Goal: Information Seeking & Learning: Learn about a topic

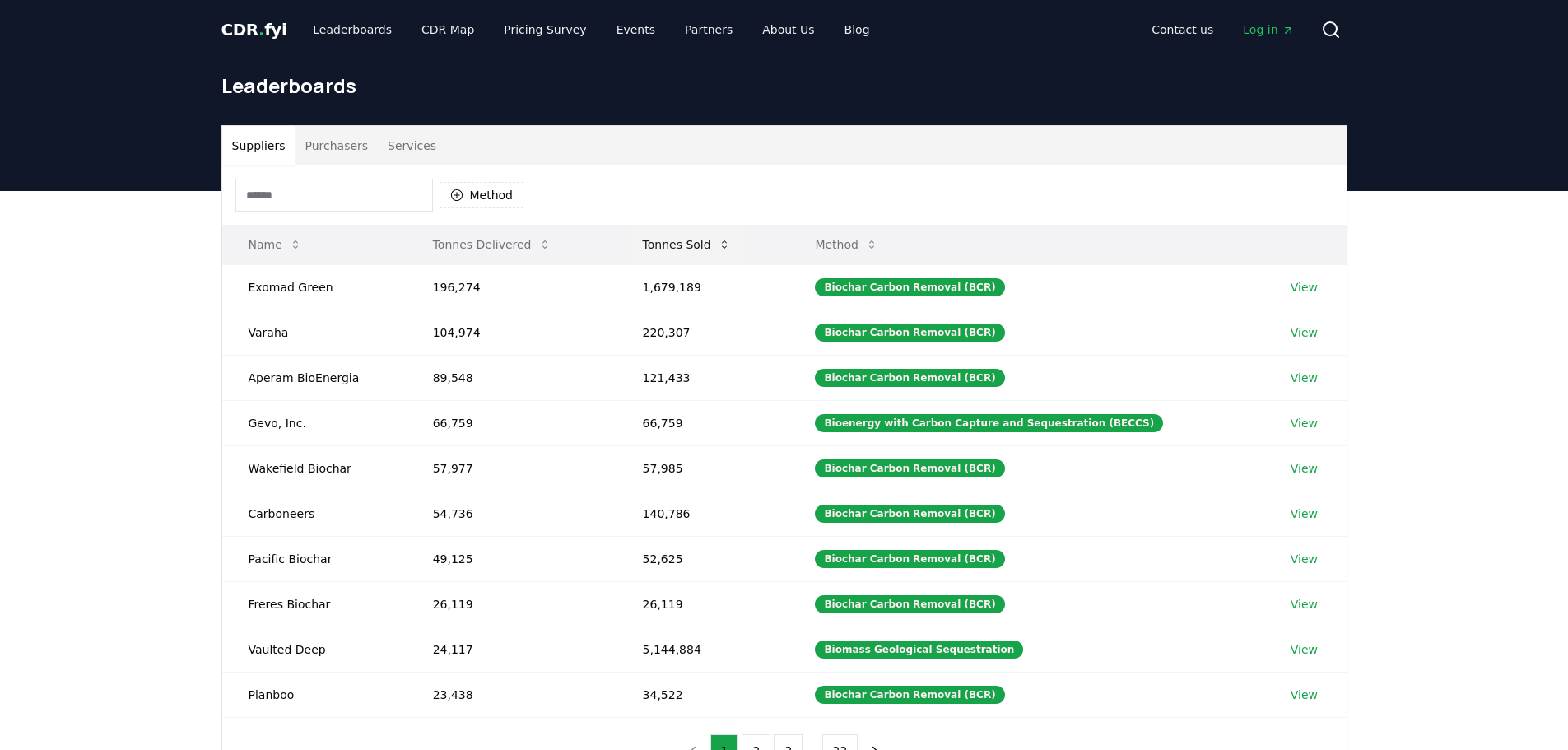
click at [715, 250] on button "Tonnes Sold" at bounding box center [686, 245] width 115 height 33
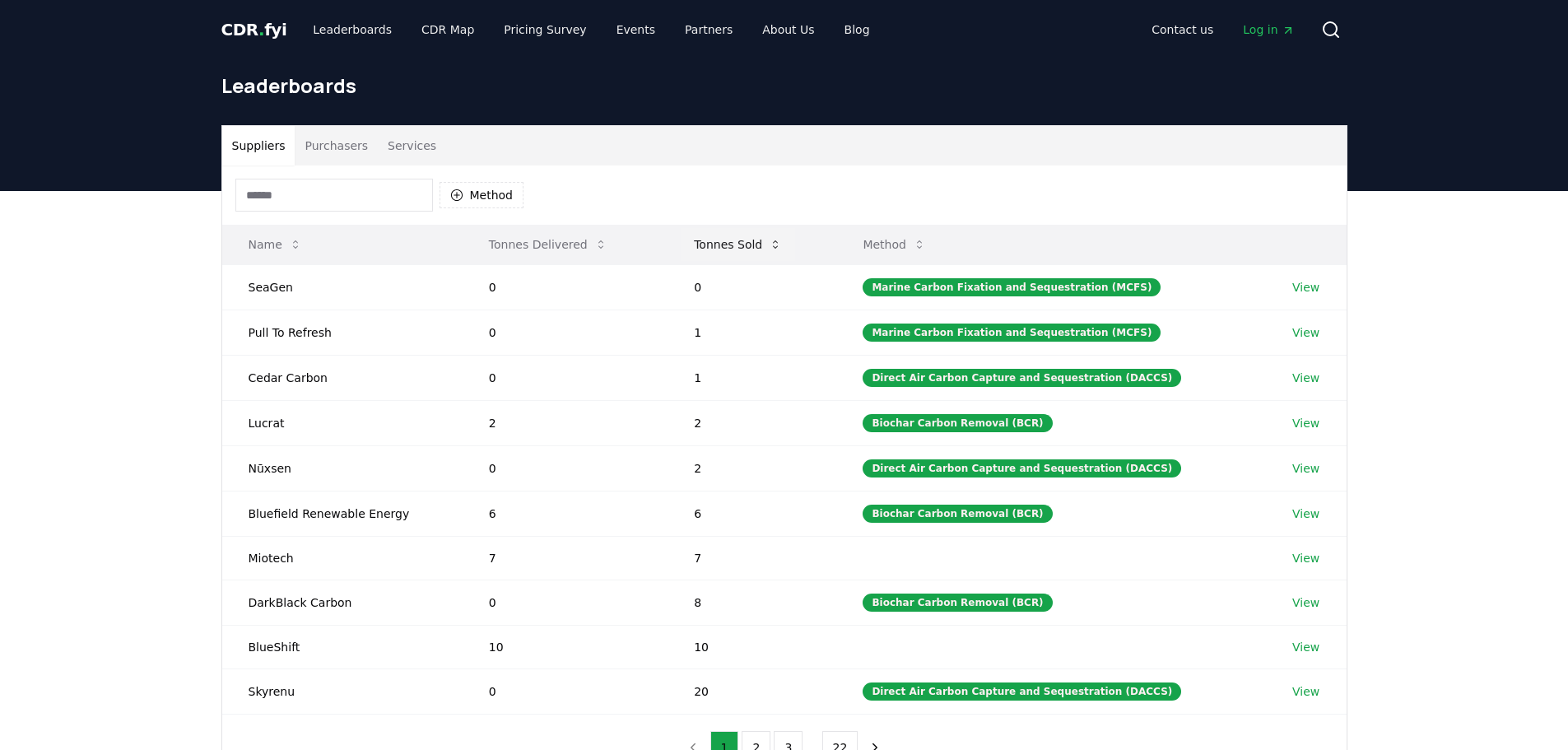
click at [715, 250] on button "Tonnes Sold" at bounding box center [737, 245] width 115 height 33
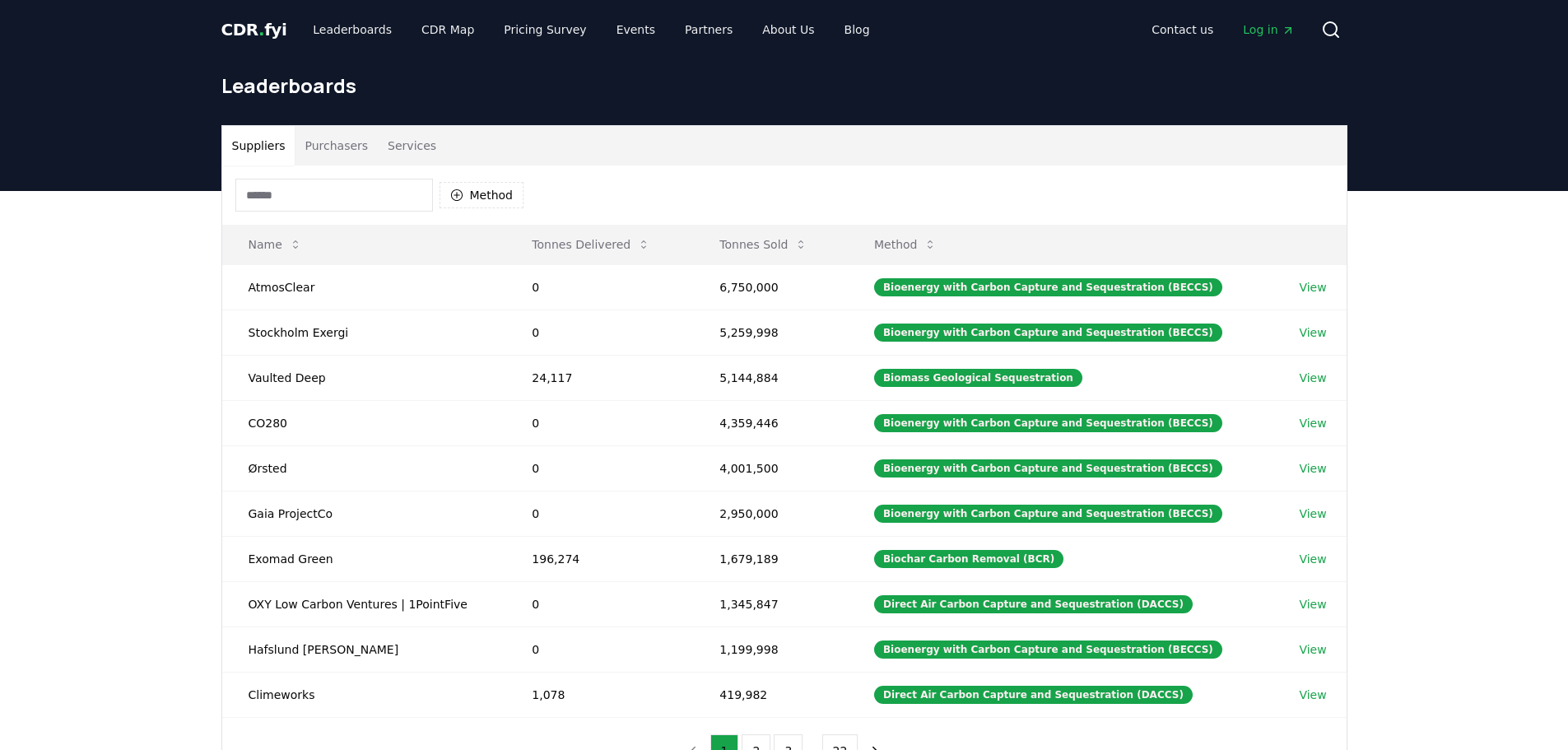
click at [299, 199] on input at bounding box center [334, 195] width 198 height 33
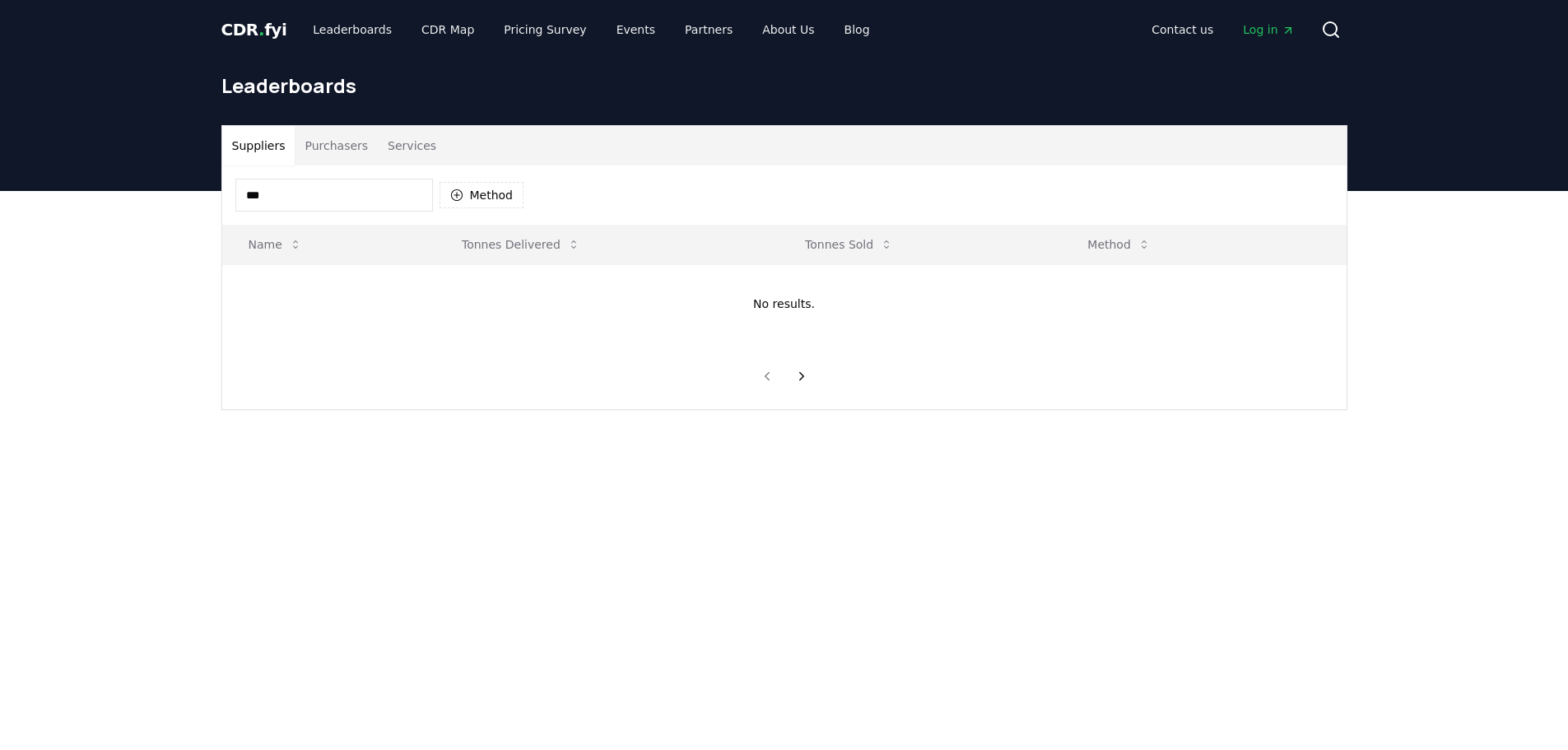
click at [297, 197] on input "***" at bounding box center [334, 195] width 198 height 33
click at [263, 200] on input "***" at bounding box center [334, 195] width 198 height 33
click at [261, 199] on input "***" at bounding box center [334, 195] width 198 height 33
drag, startPoint x: 272, startPoint y: 201, endPoint x: 187, endPoint y: 196, distance: 85.1
click at [187, 196] on div "Suppliers Purchasers Services *** Method Name Tonnes Delivered Tonnes Sold Meth…" at bounding box center [784, 333] width 1568 height 285
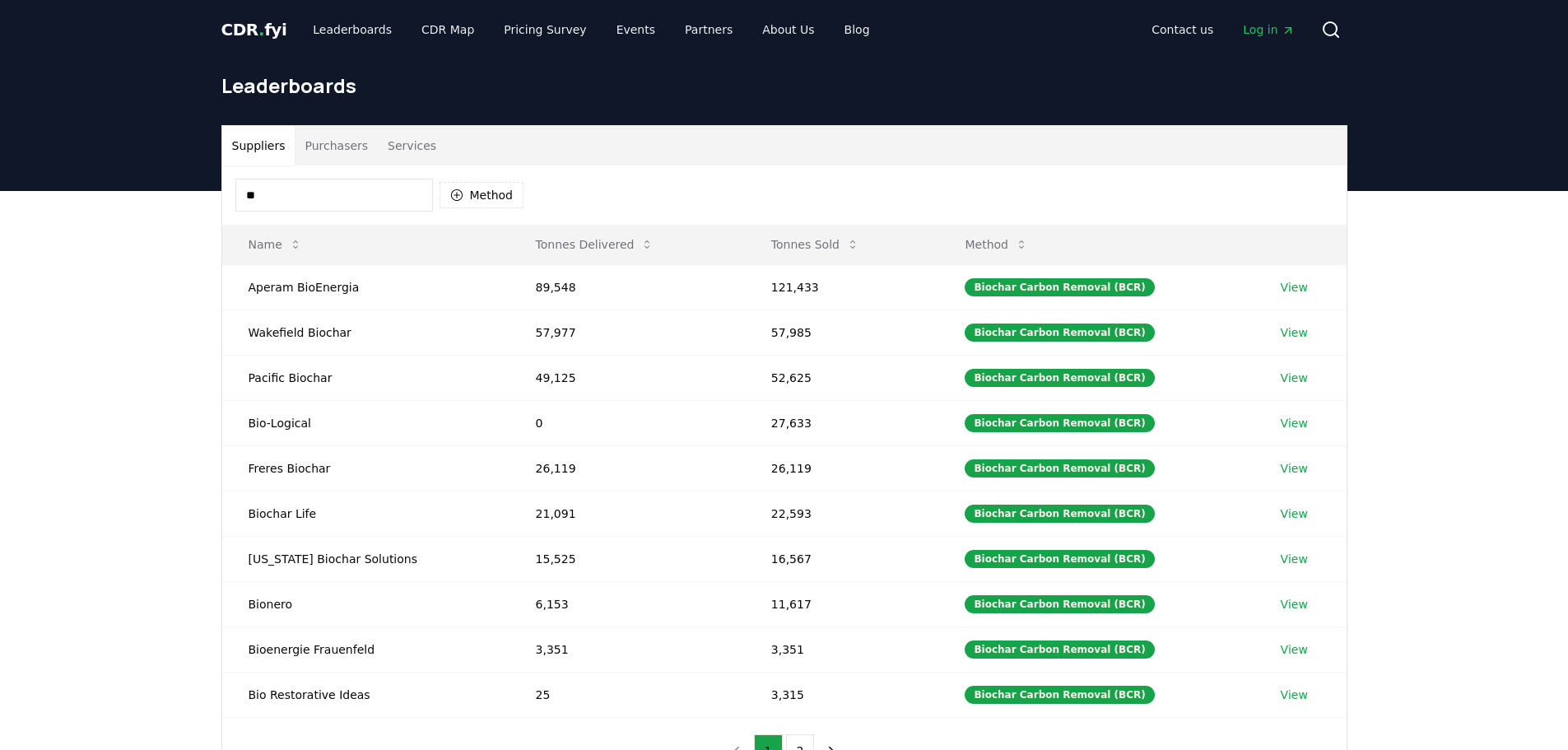
type input "*"
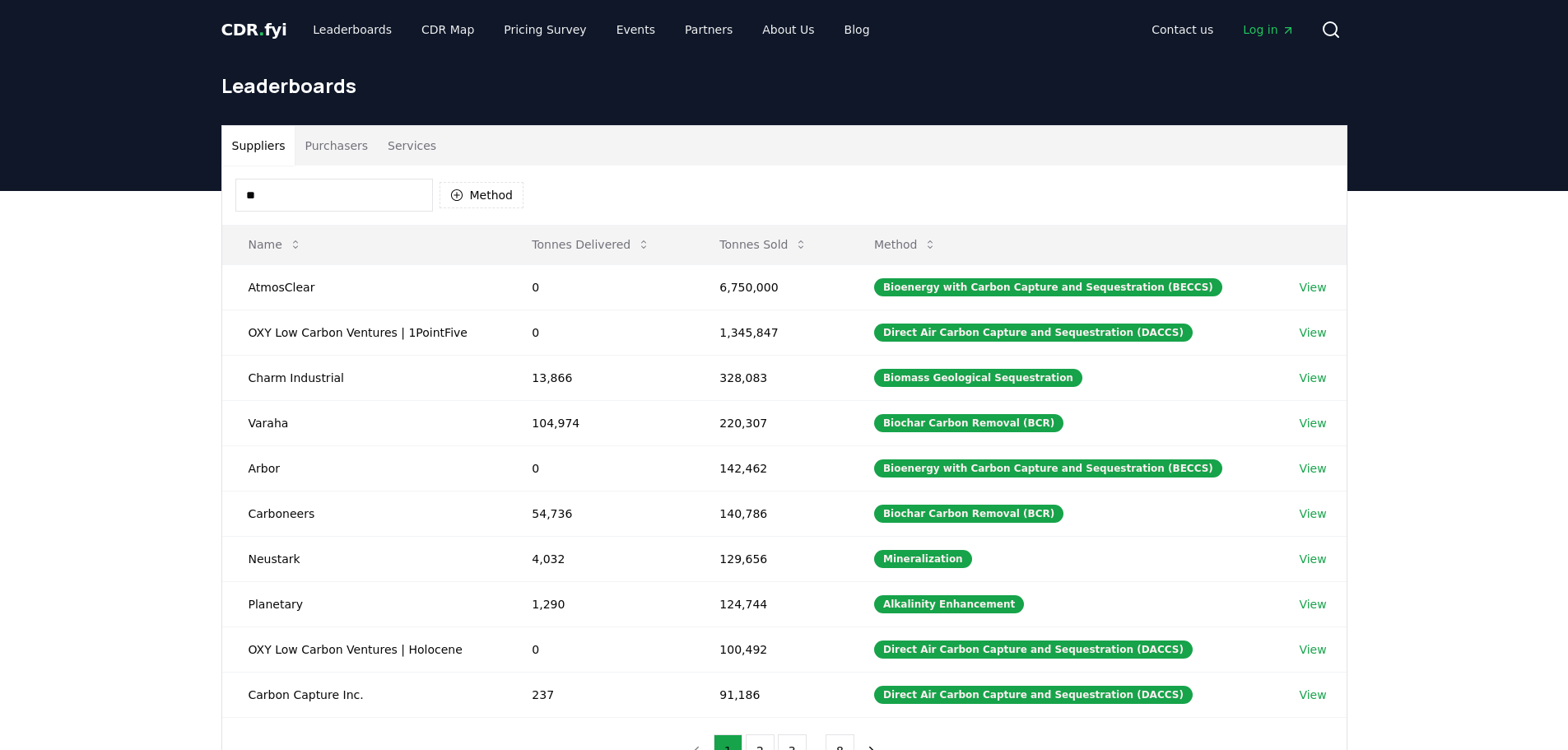
type input "*"
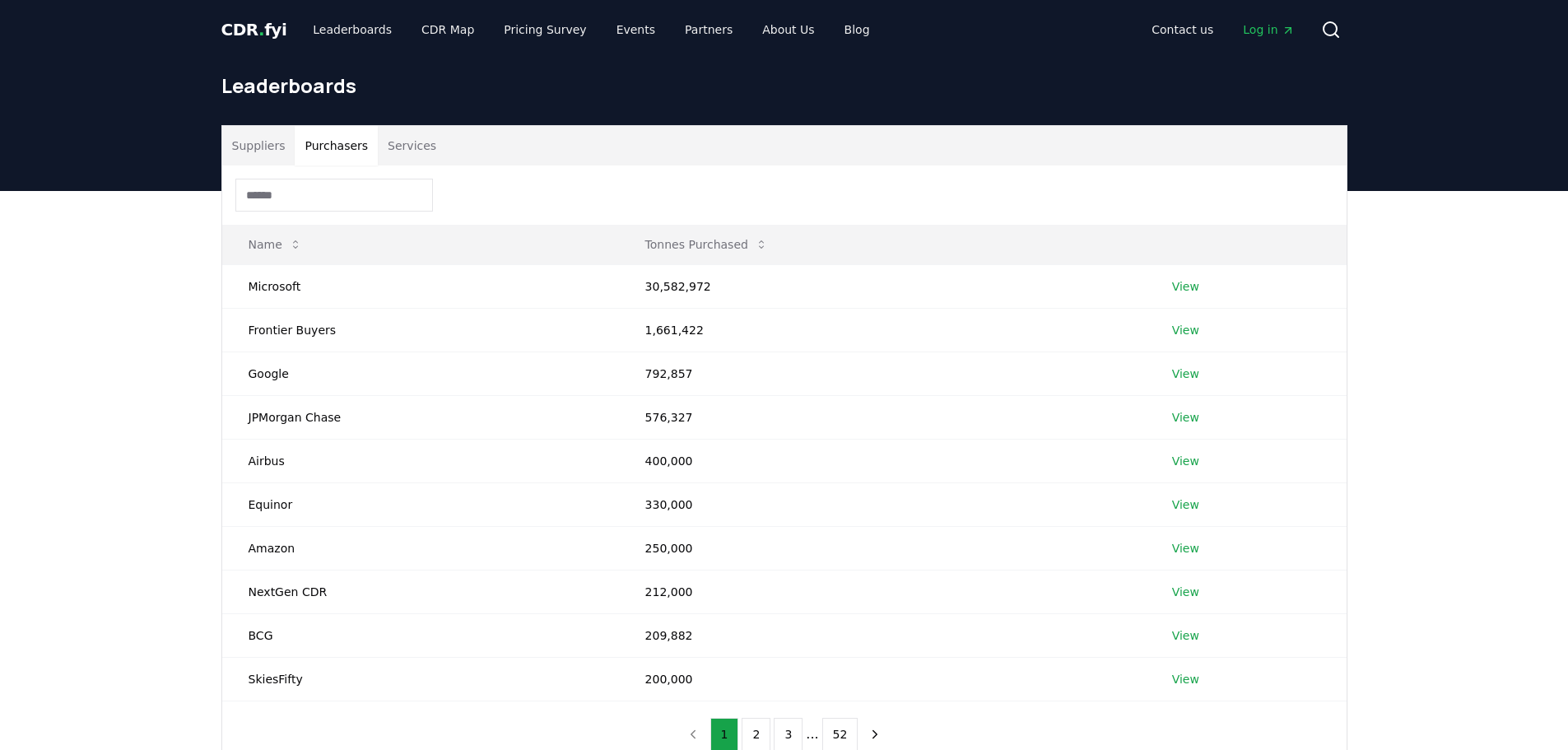
click at [335, 145] on button "Purchasers" at bounding box center [336, 146] width 83 height 39
click at [266, 146] on button "Suppliers" at bounding box center [258, 146] width 73 height 39
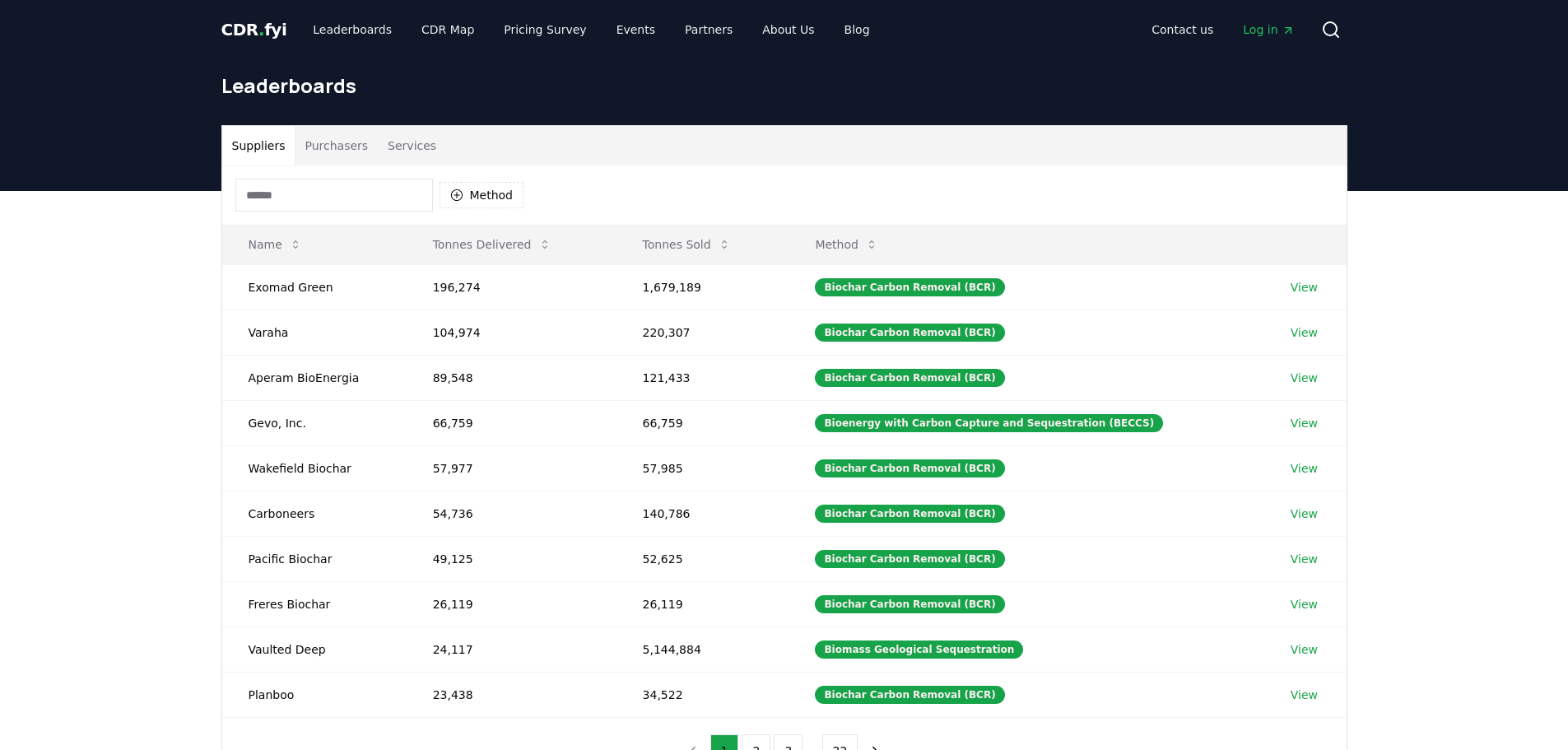
click at [399, 150] on button "Services" at bounding box center [412, 146] width 69 height 39
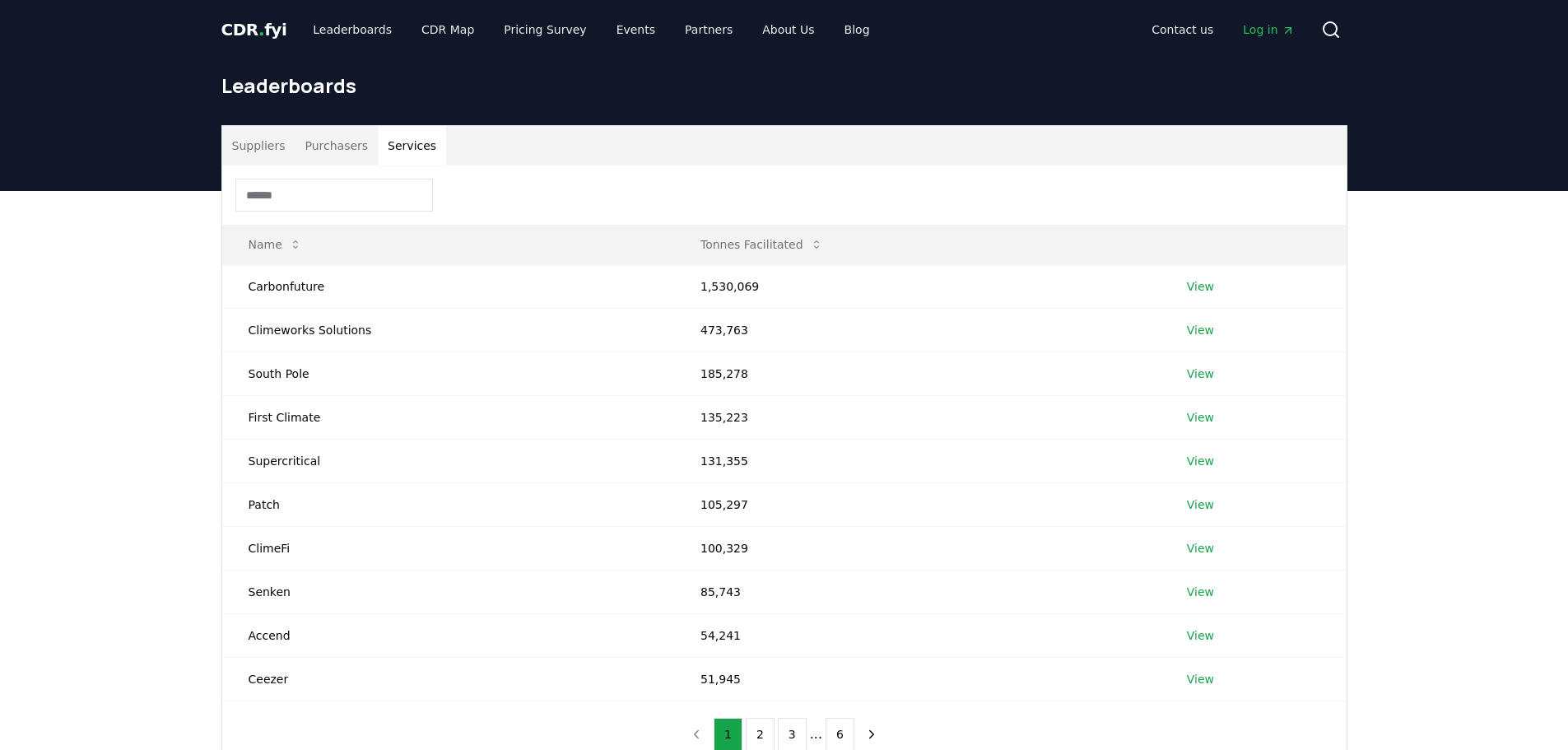
click at [249, 149] on button "Suppliers" at bounding box center [258, 146] width 73 height 39
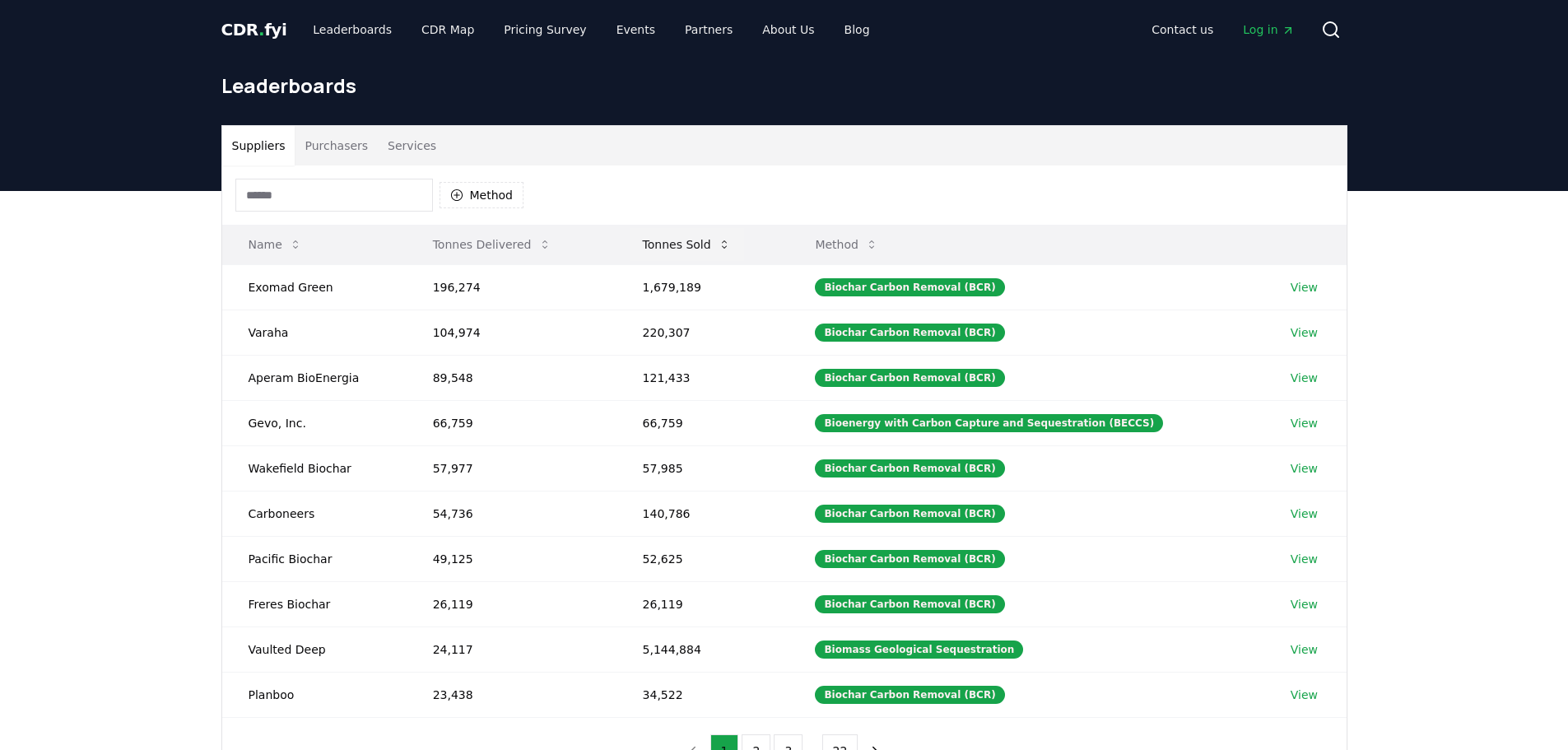
click at [682, 251] on button "Tonnes Sold" at bounding box center [686, 245] width 115 height 33
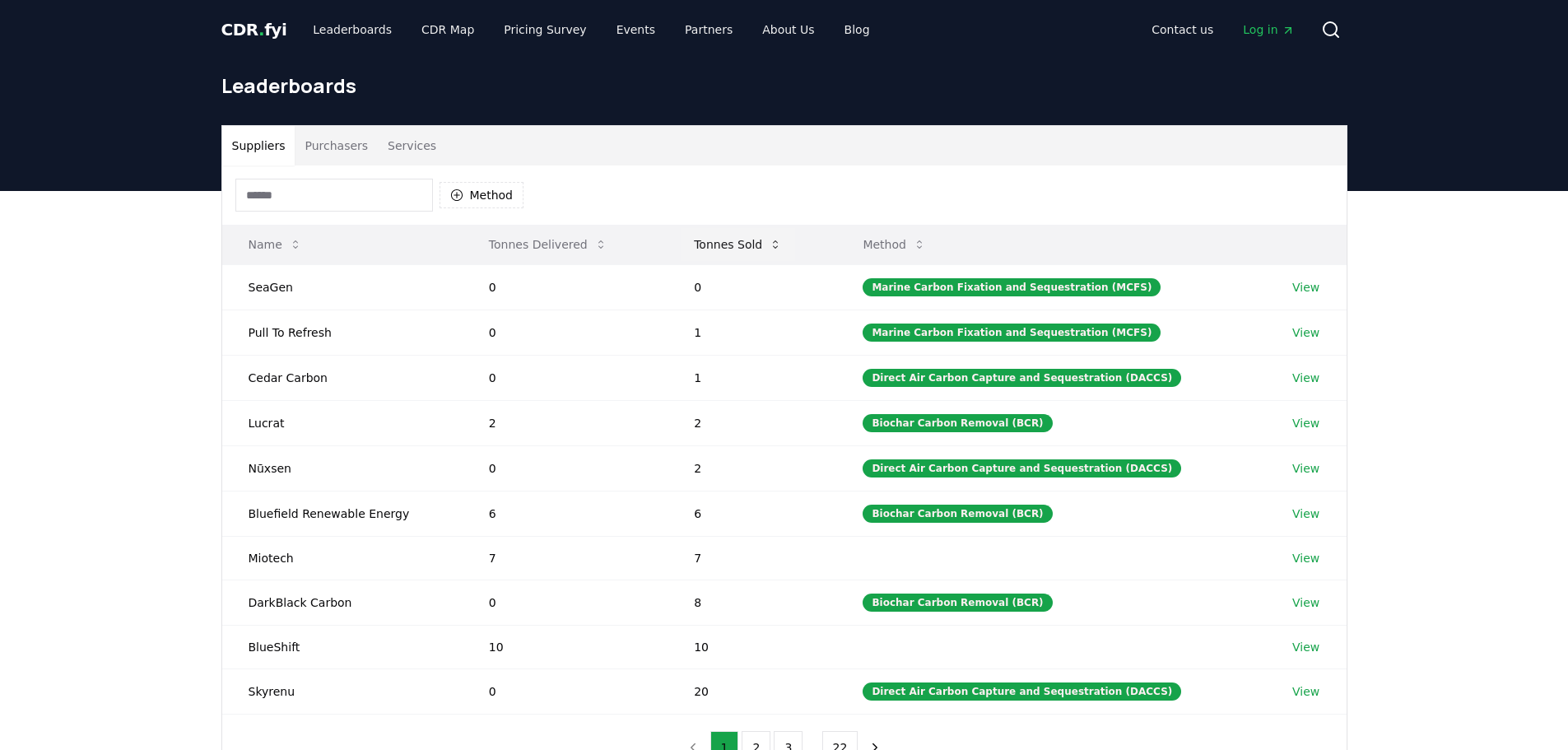
click at [714, 241] on button "Tonnes Sold" at bounding box center [737, 245] width 115 height 33
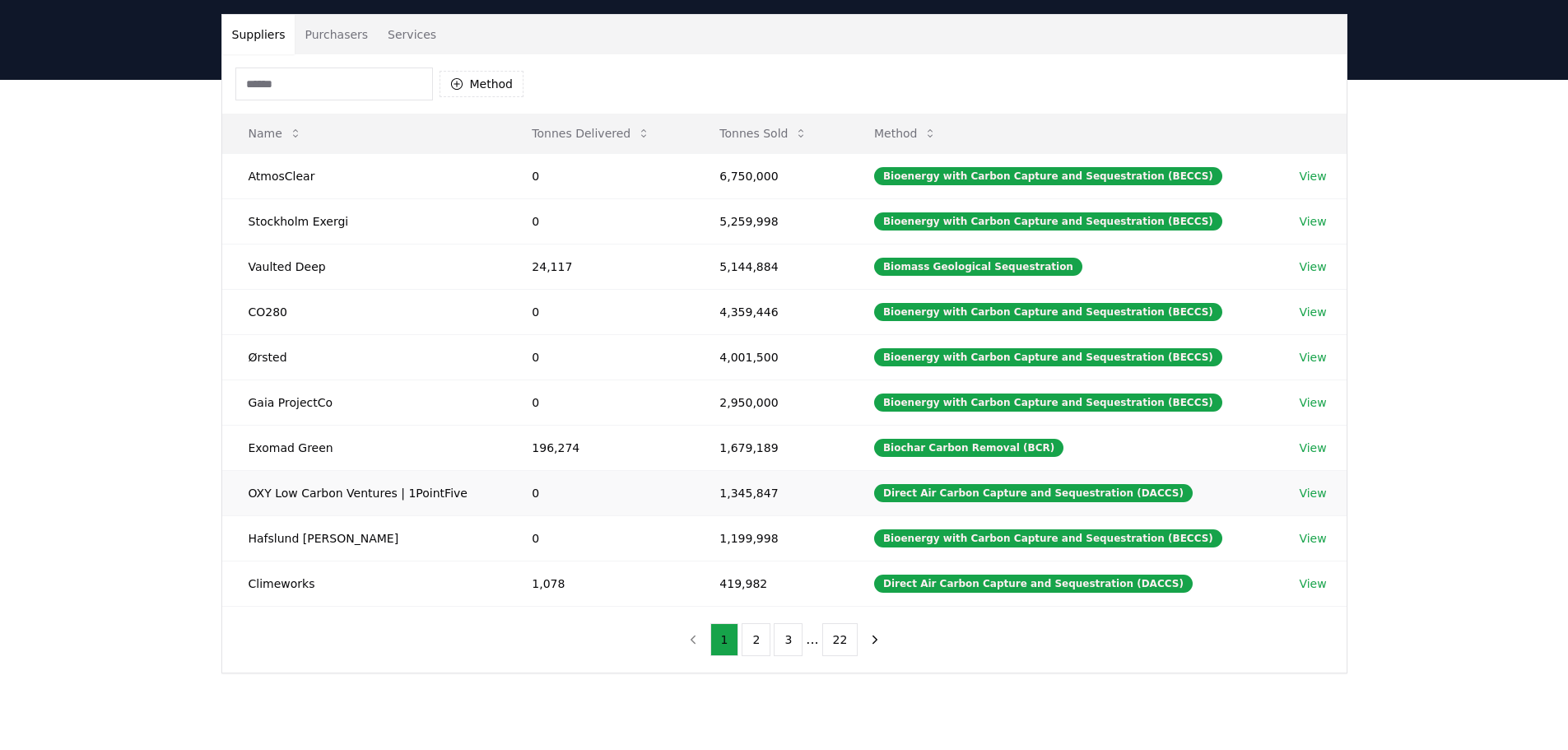
scroll to position [82, 0]
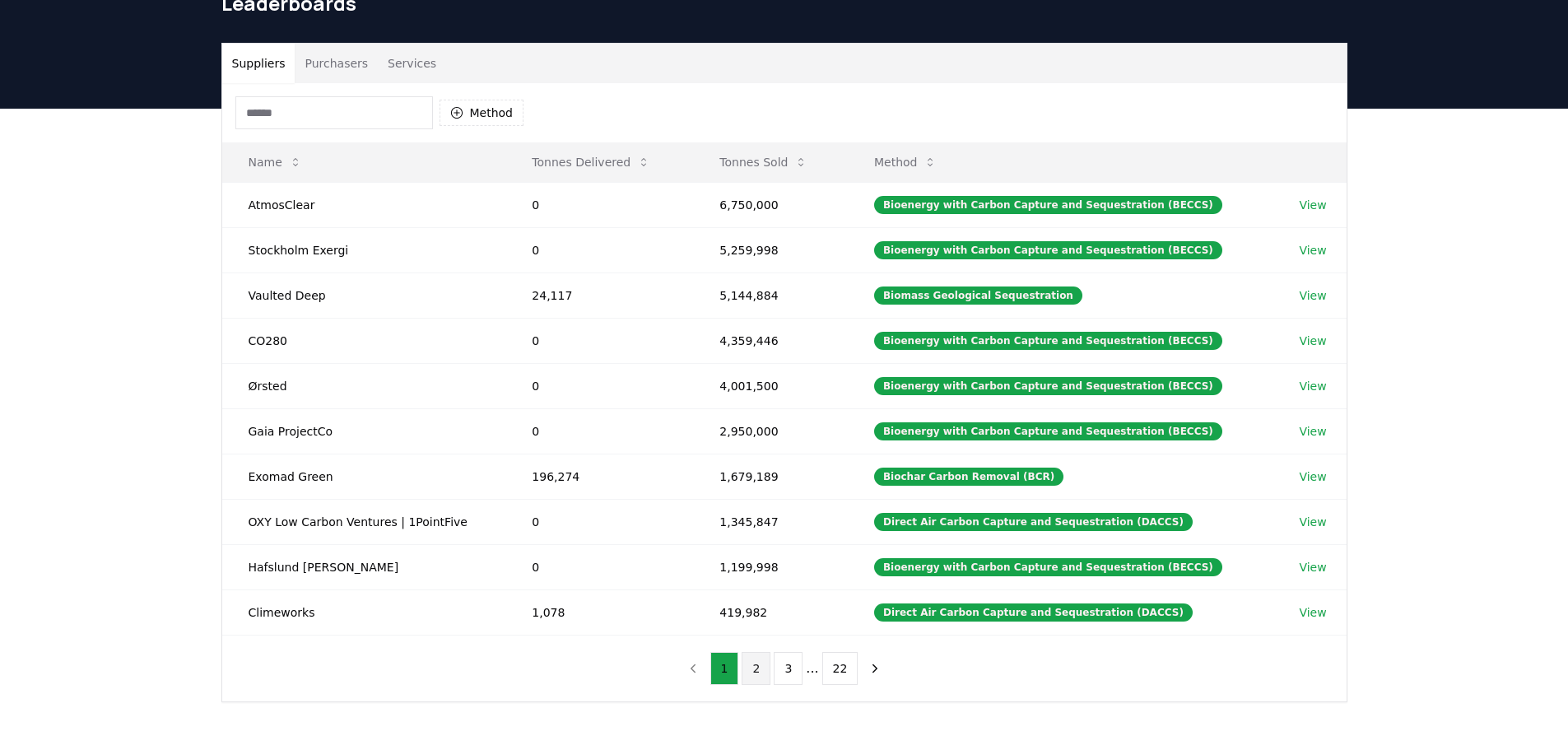
click at [757, 667] on button "2" at bounding box center [755, 669] width 28 height 33
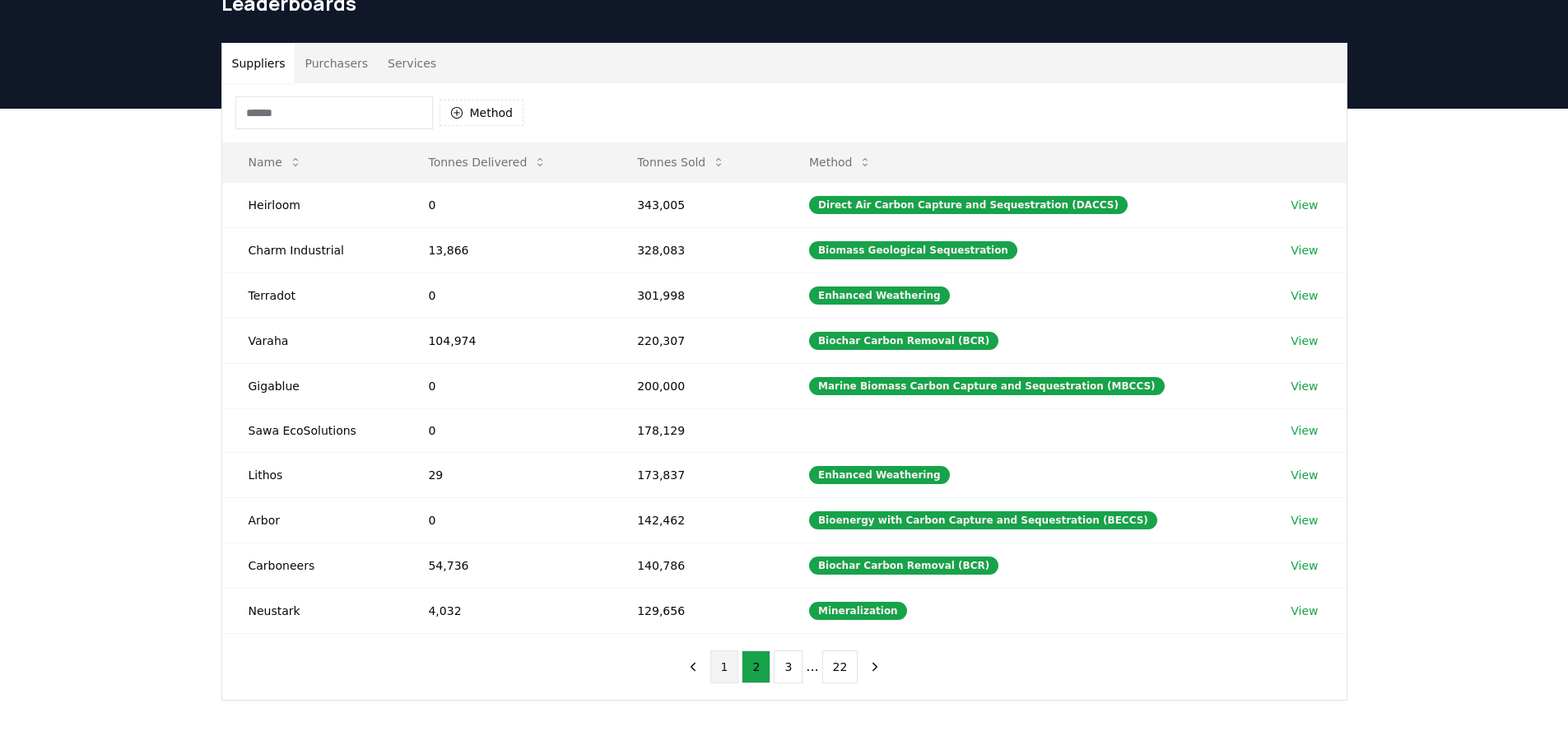
click at [736, 664] on button "1" at bounding box center [724, 667] width 28 height 33
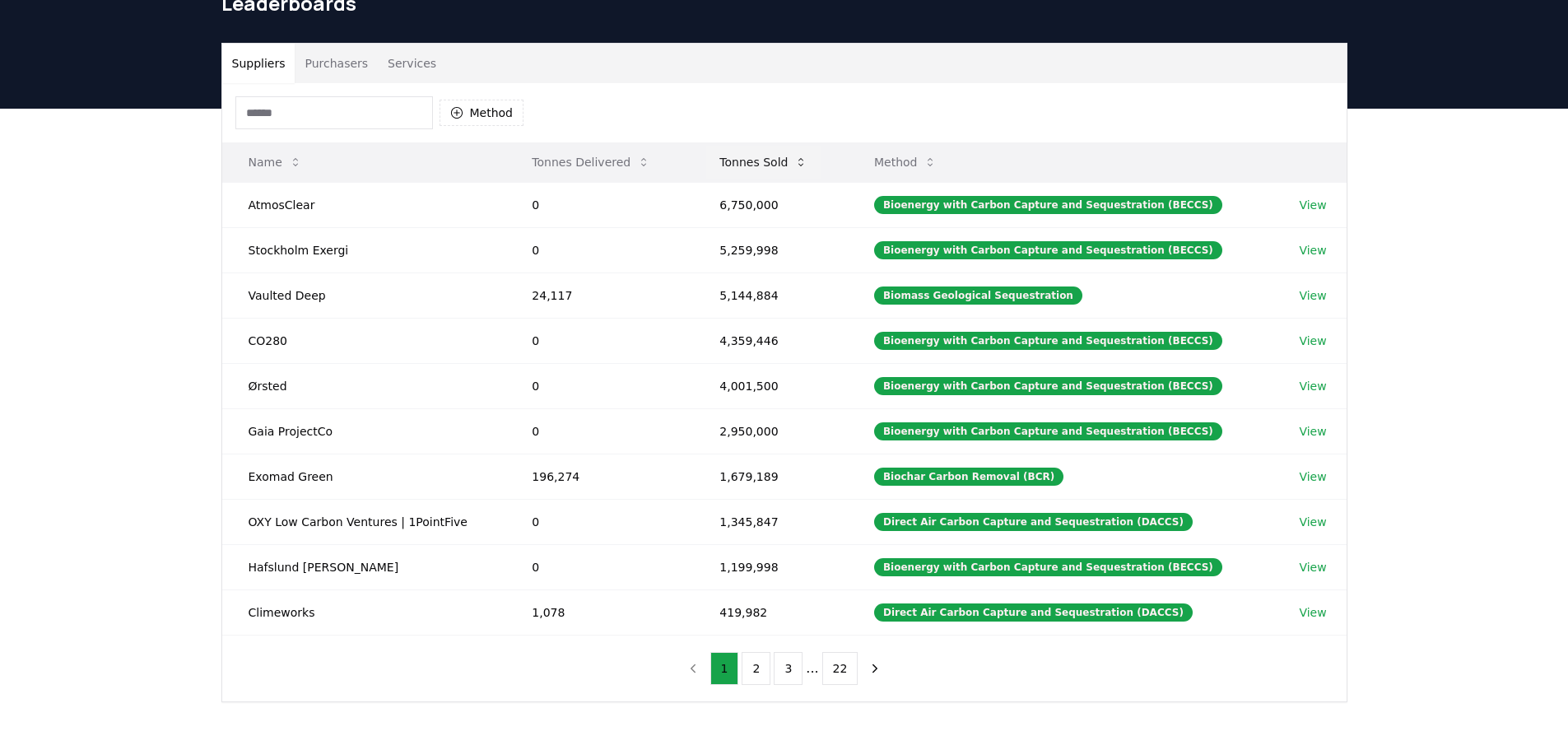
click at [771, 164] on button "Tonnes Sold" at bounding box center [762, 163] width 115 height 33
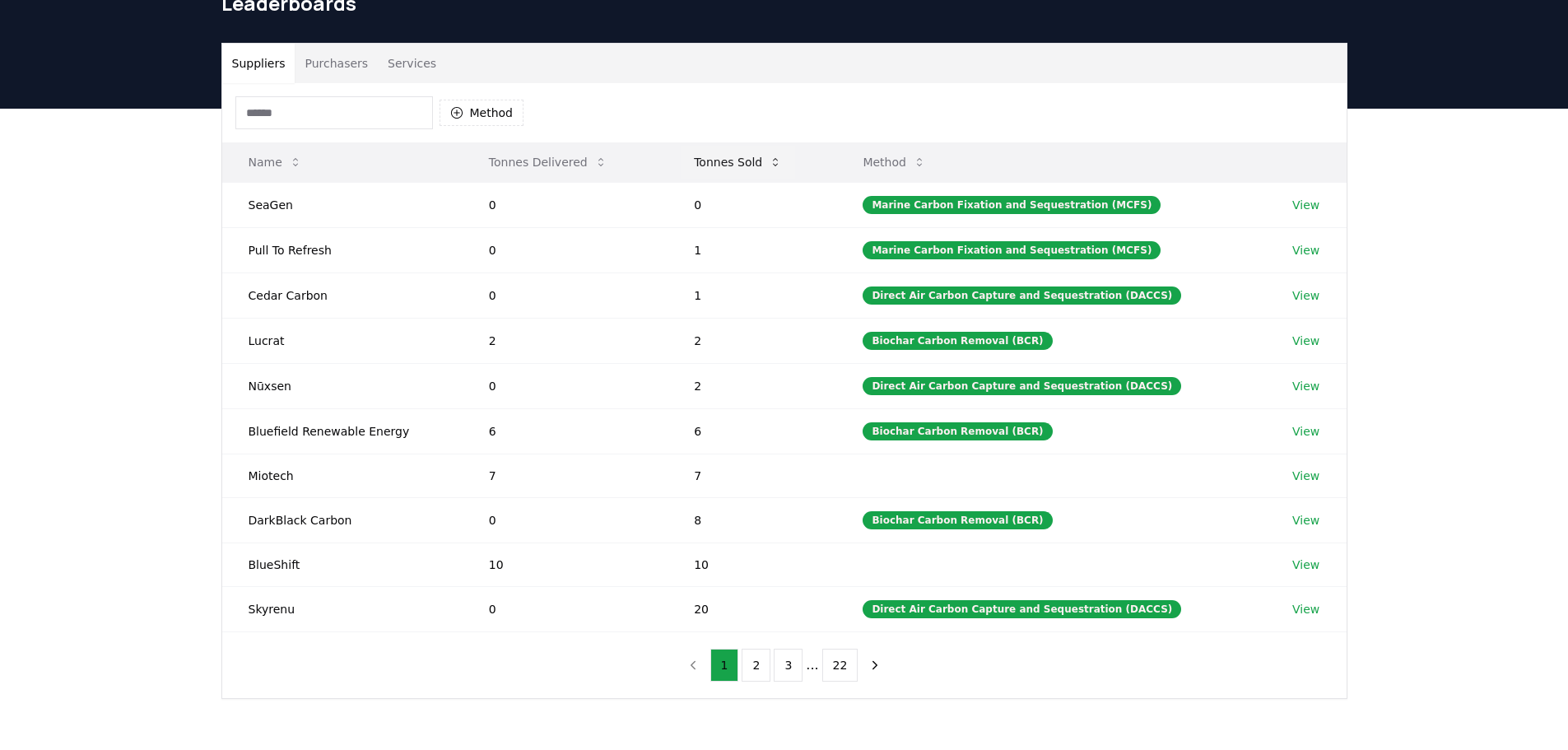
click at [771, 164] on button "Tonnes Sold" at bounding box center [737, 163] width 115 height 33
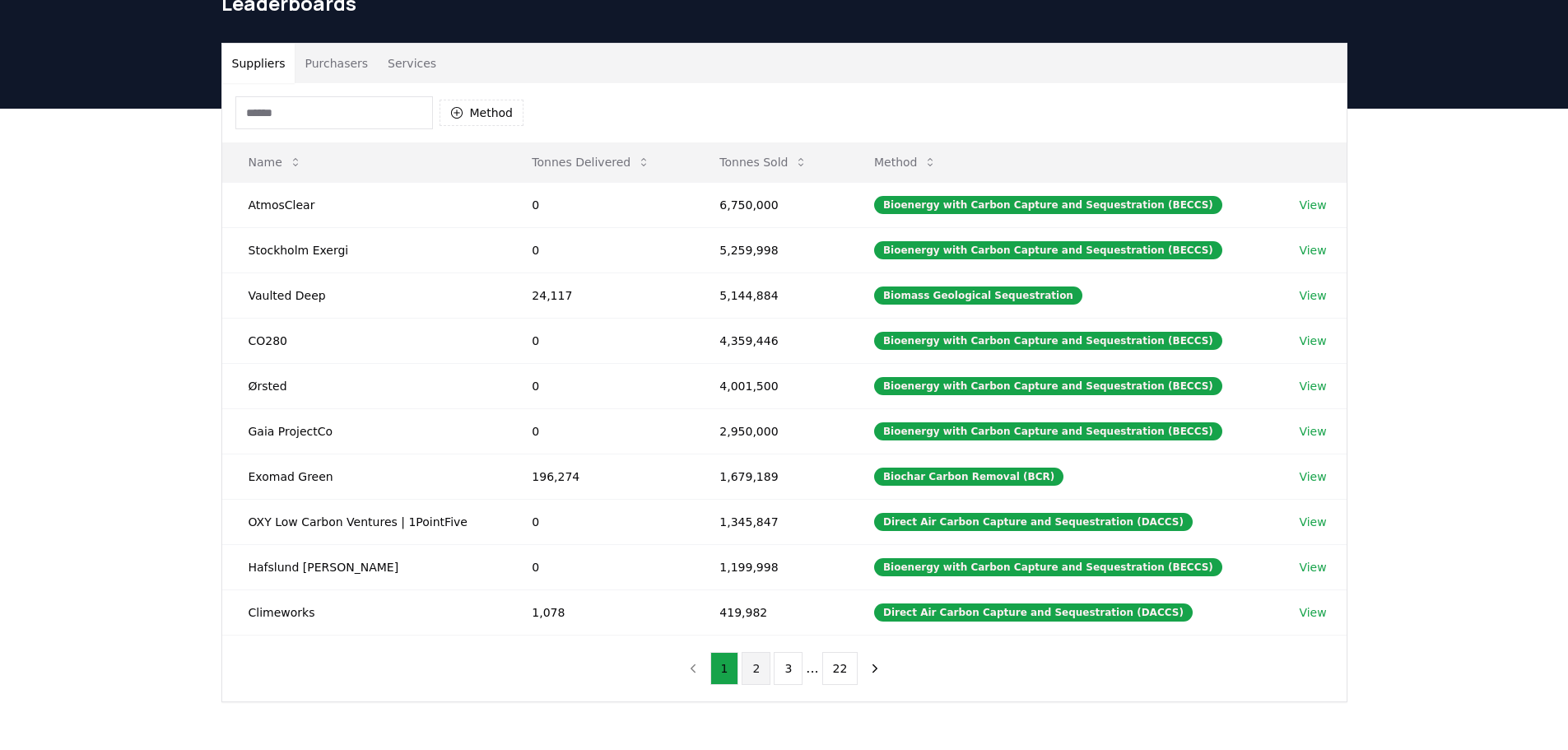
click at [752, 673] on button "2" at bounding box center [755, 669] width 28 height 33
